Goal: Task Accomplishment & Management: Use online tool/utility

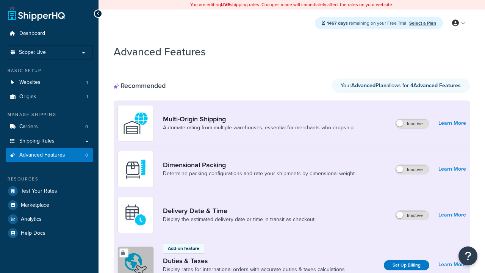
scroll to position [252, 0]
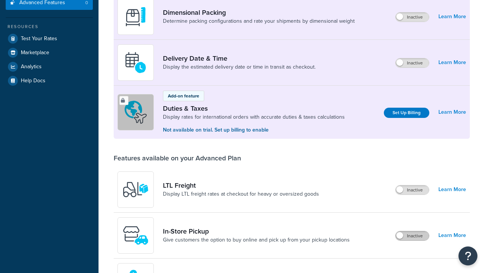
click at [412, 231] on label "Inactive" at bounding box center [411, 235] width 33 height 9
